Goal: Navigation & Orientation: Find specific page/section

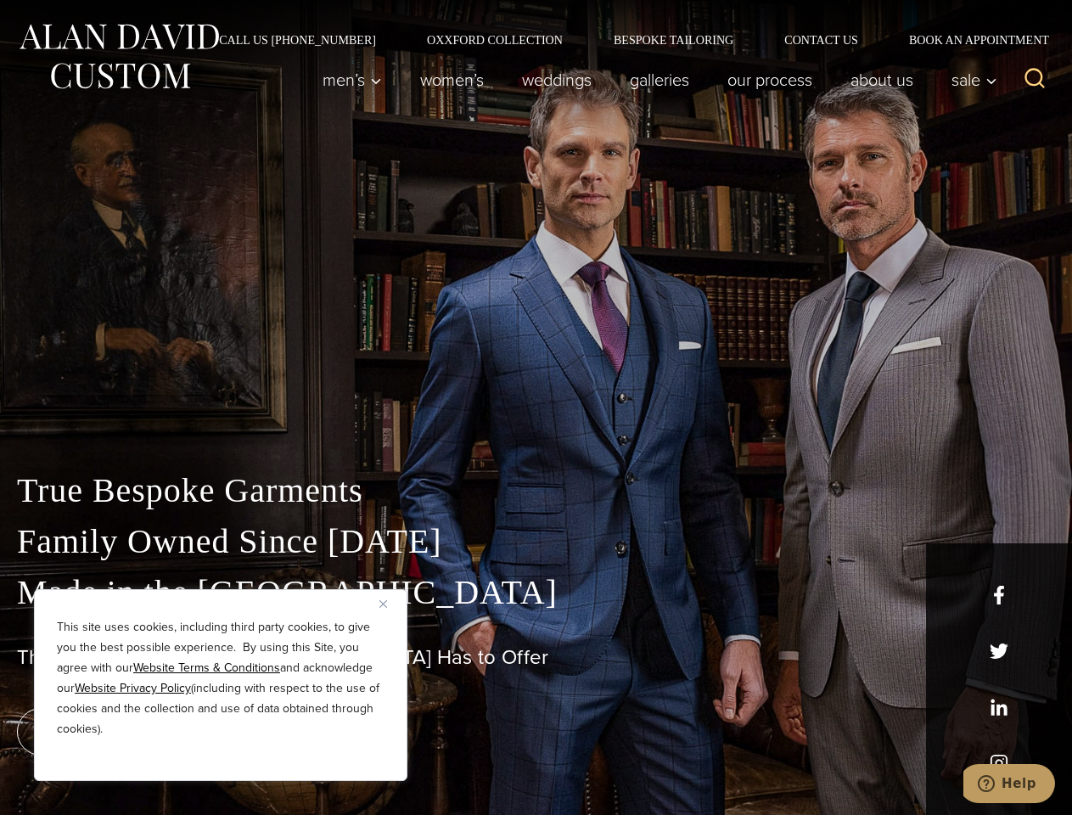
click at [536, 408] on div "True Bespoke Garments Family Owned Since [DATE] Made in [GEOGRAPHIC_DATA] The B…" at bounding box center [536, 597] width 1072 height 435
click at [390, 604] on button "Close" at bounding box center [390, 603] width 20 height 20
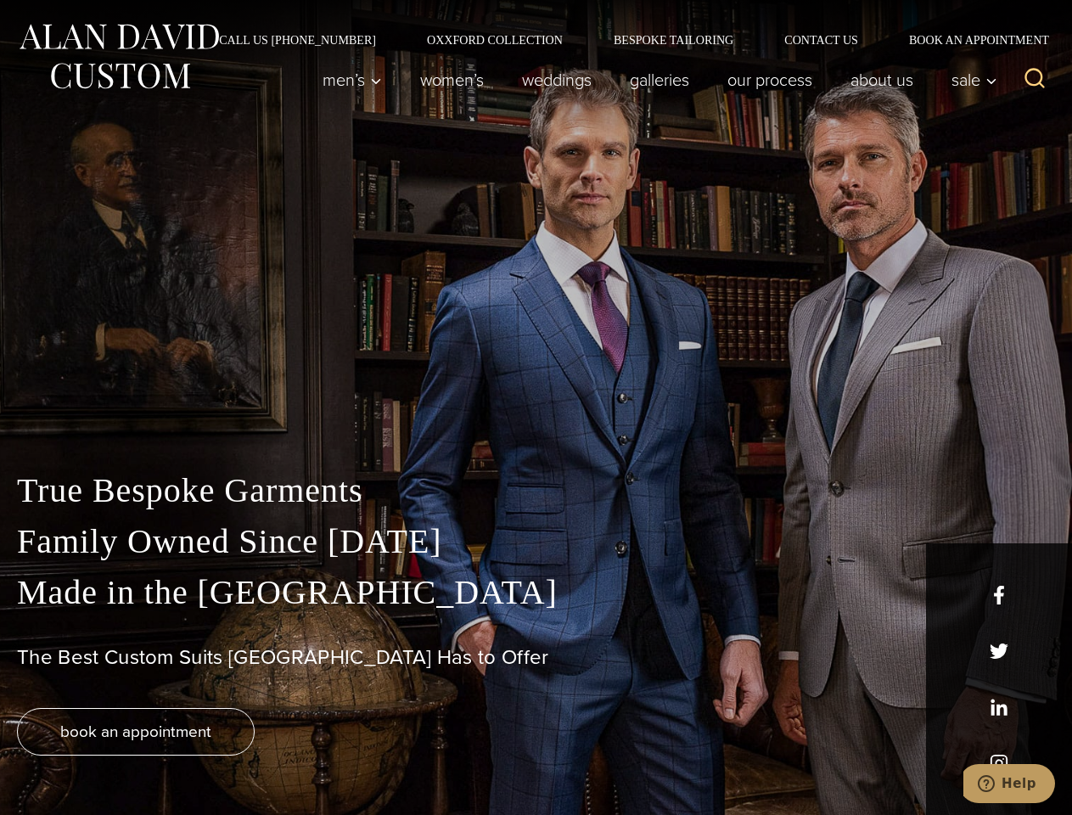
click at [221, 758] on div "True Bespoke Garments Family Owned Since [DATE] Made in [GEOGRAPHIC_DATA] The B…" at bounding box center [536, 640] width 1072 height 350
click at [1035, 80] on icon "Search" at bounding box center [1035, 78] width 25 height 25
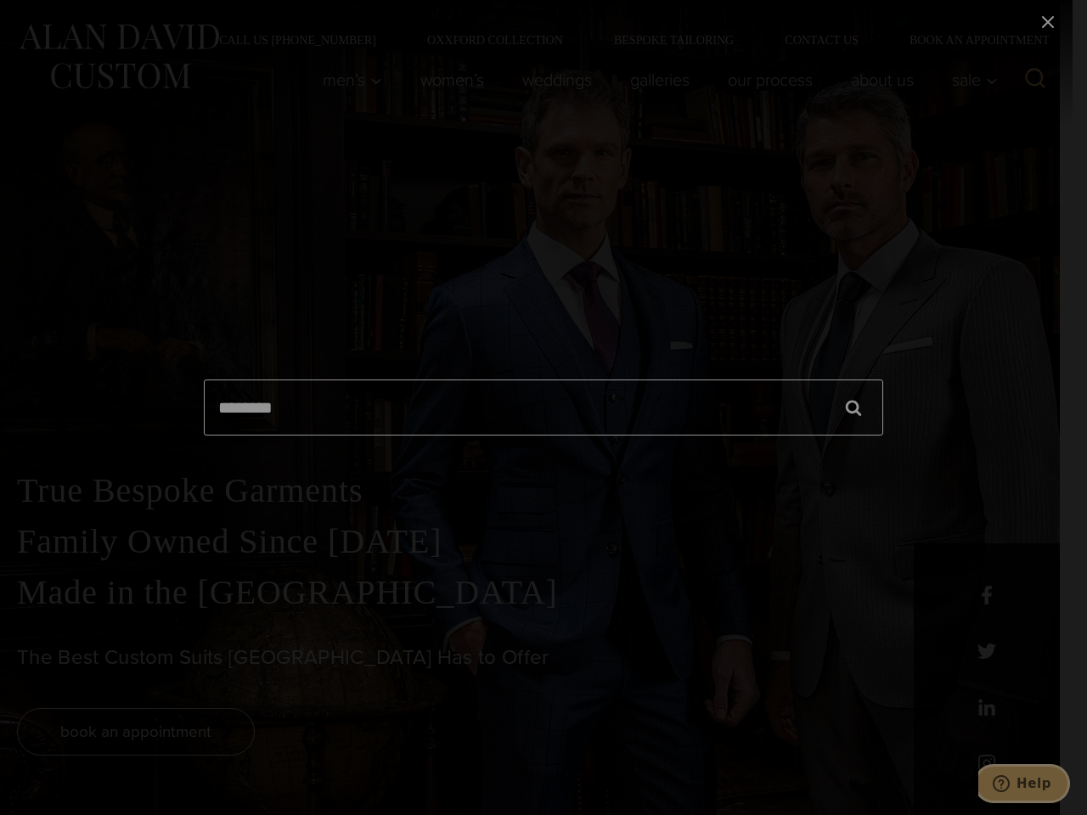
click at [1009, 784] on icon "Help" at bounding box center [1001, 783] width 17 height 17
